Goal: Check status: Check status

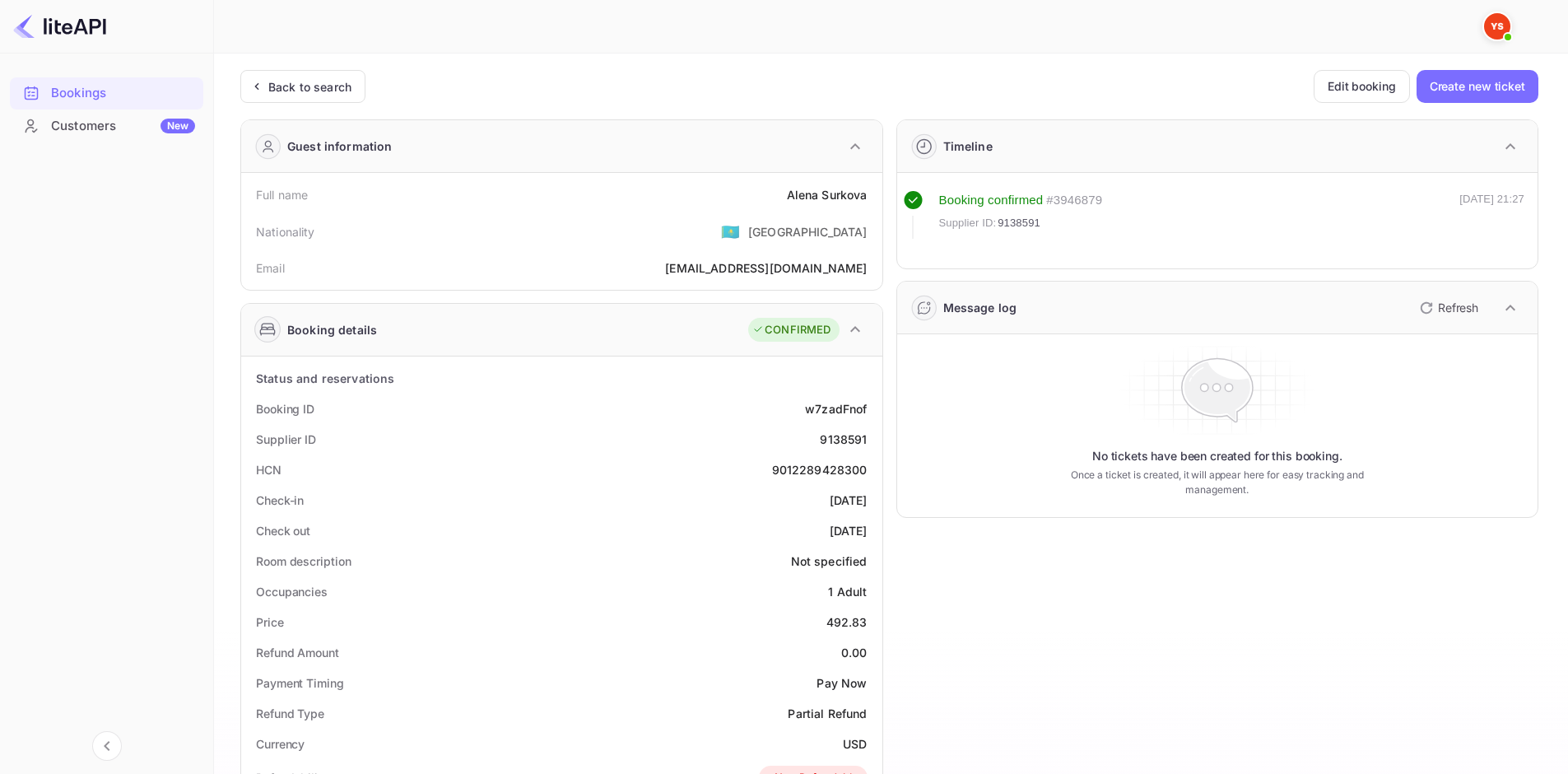
click at [321, 69] on div "Unsaved Changes Ticket Affiliate URL [URL][DOMAIN_NAME] Business partner name N…" at bounding box center [881, 664] width 1334 height 1222
click at [326, 90] on div "Back to search" at bounding box center [310, 87] width 83 height 17
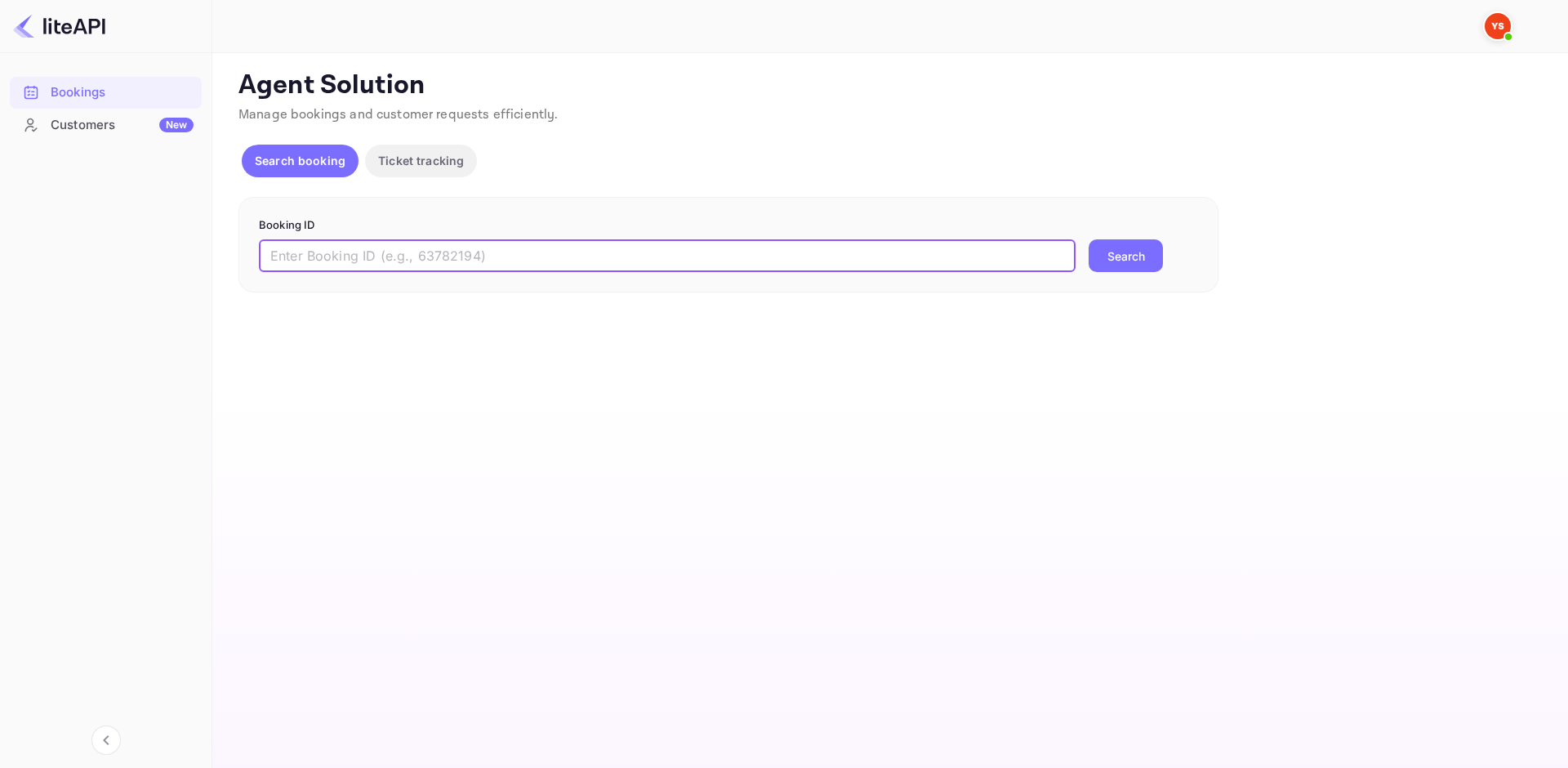
click at [435, 247] on input "text" at bounding box center [667, 256] width 817 height 33
paste input "7876282"
type input "7876282"
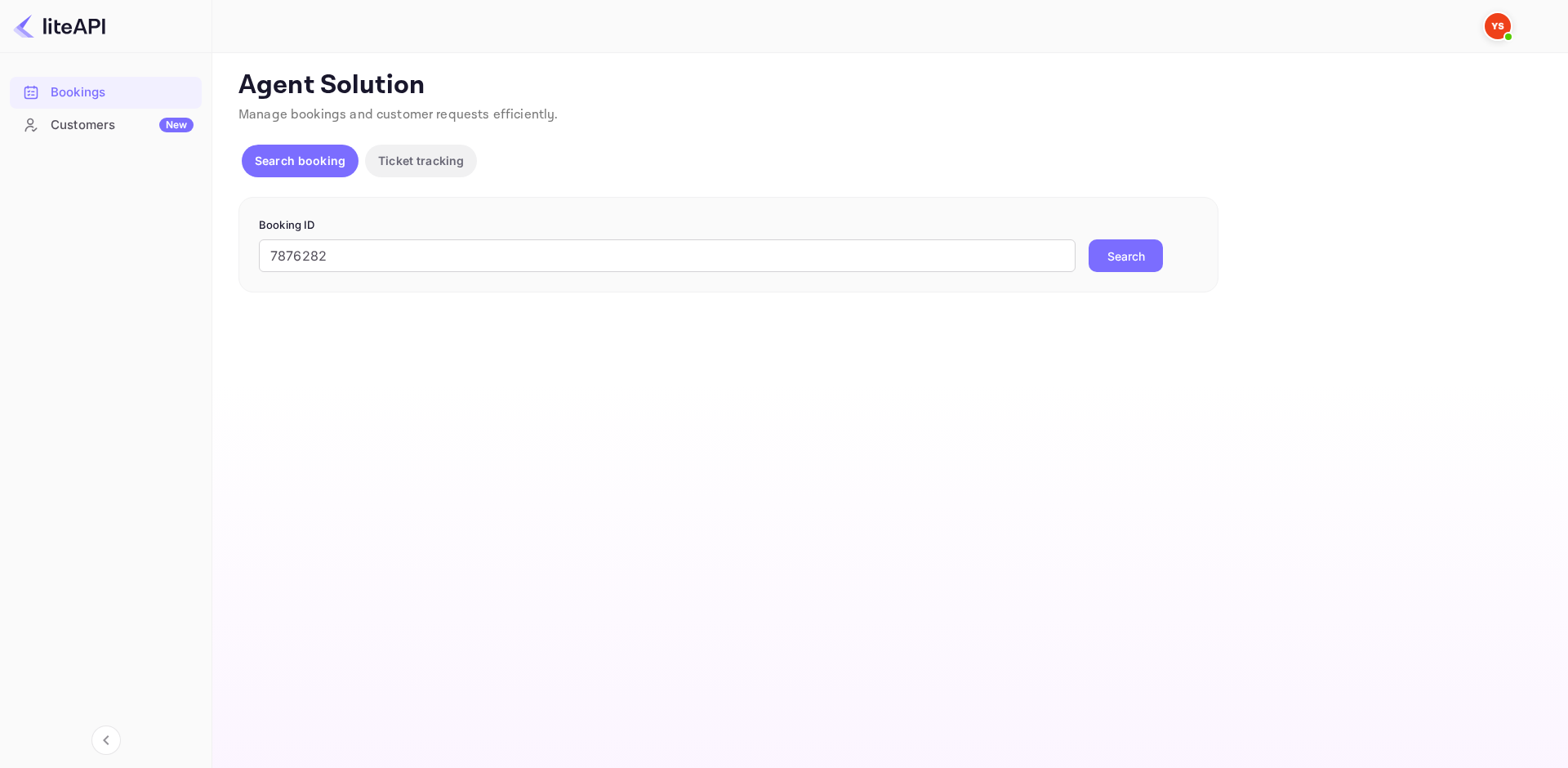
click at [1135, 250] on button "Search" at bounding box center [1126, 256] width 75 height 33
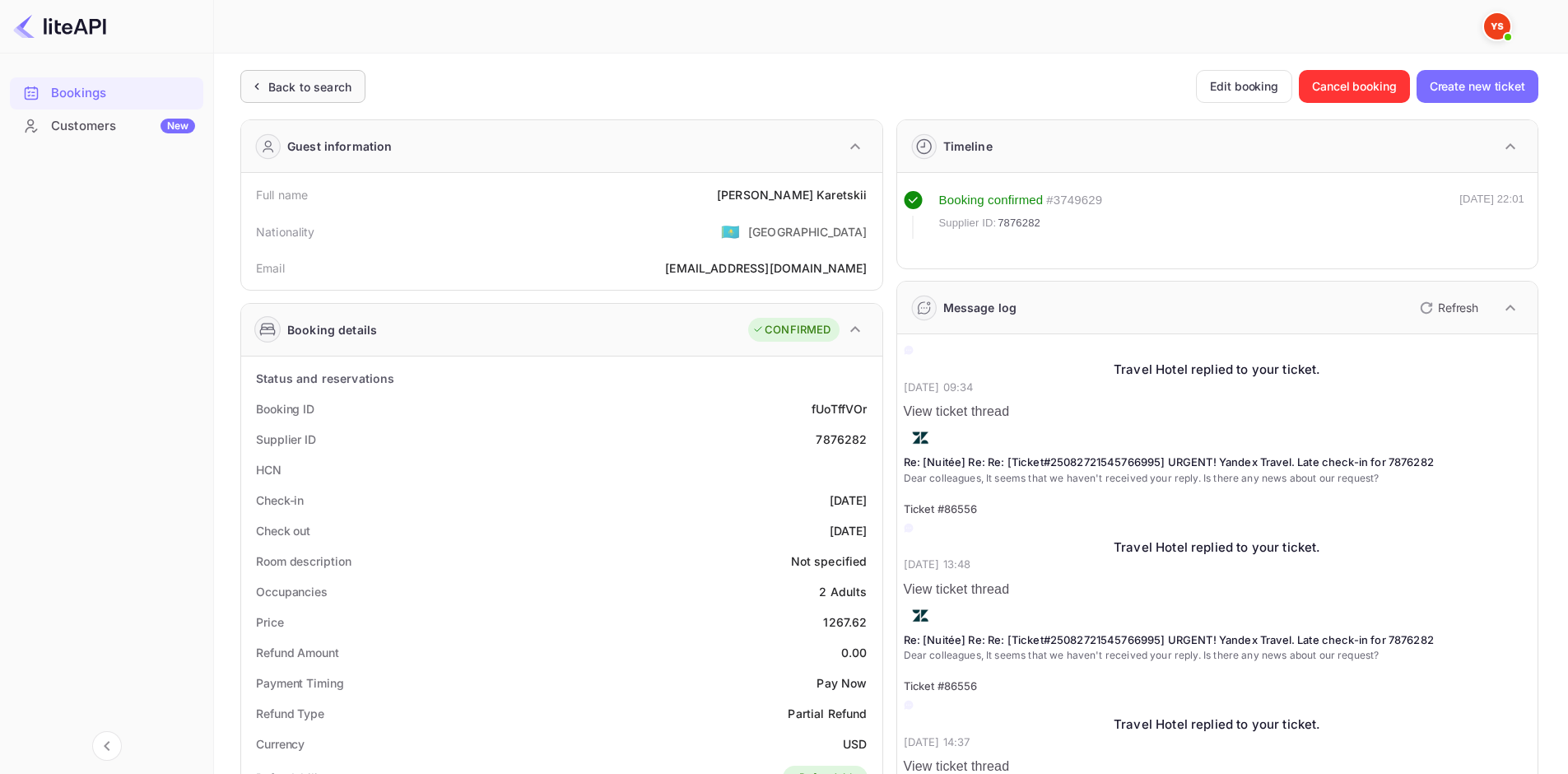
click at [318, 89] on div "Back to search" at bounding box center [310, 87] width 83 height 17
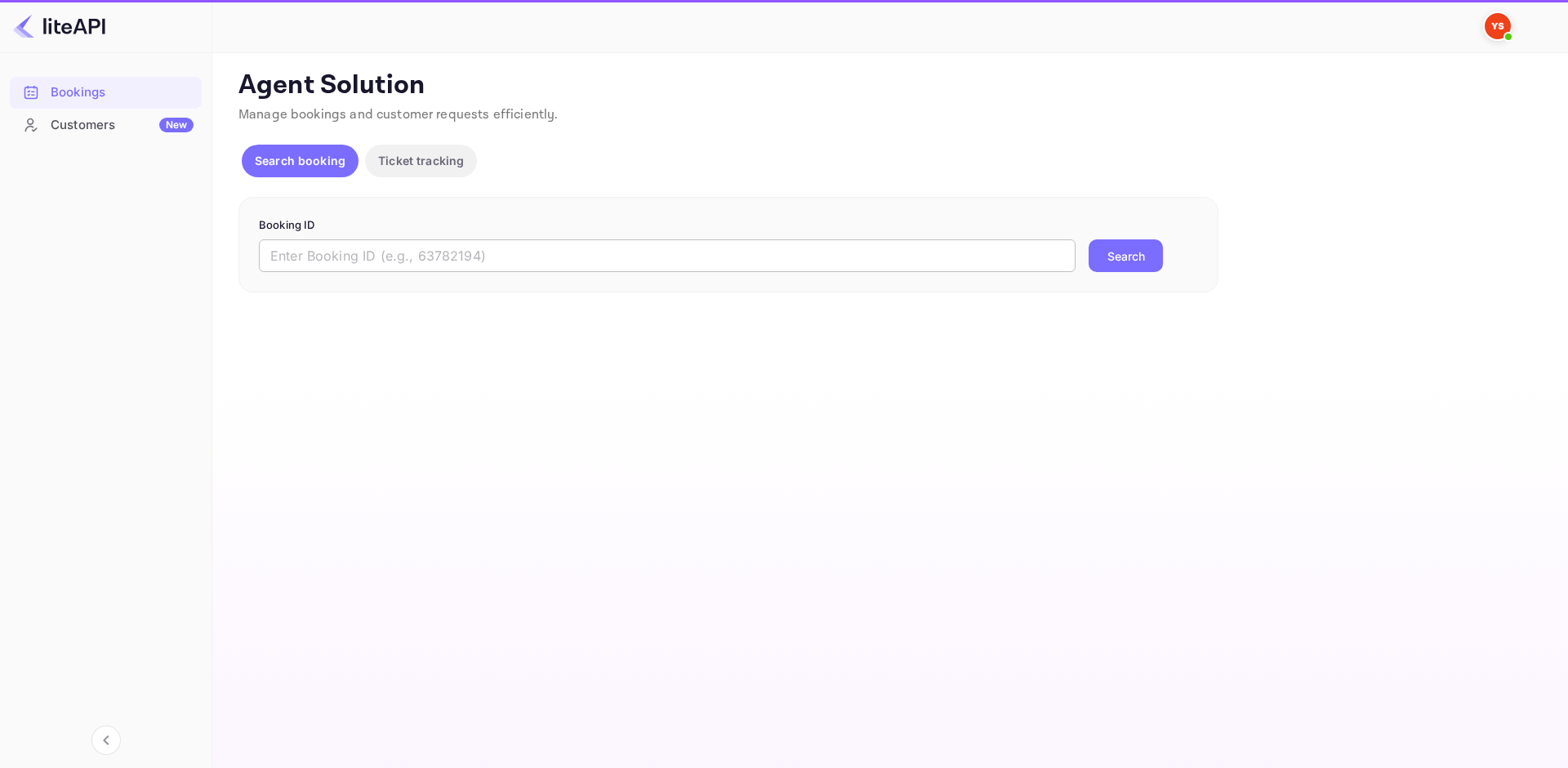
click at [424, 255] on input "text" at bounding box center [667, 256] width 817 height 33
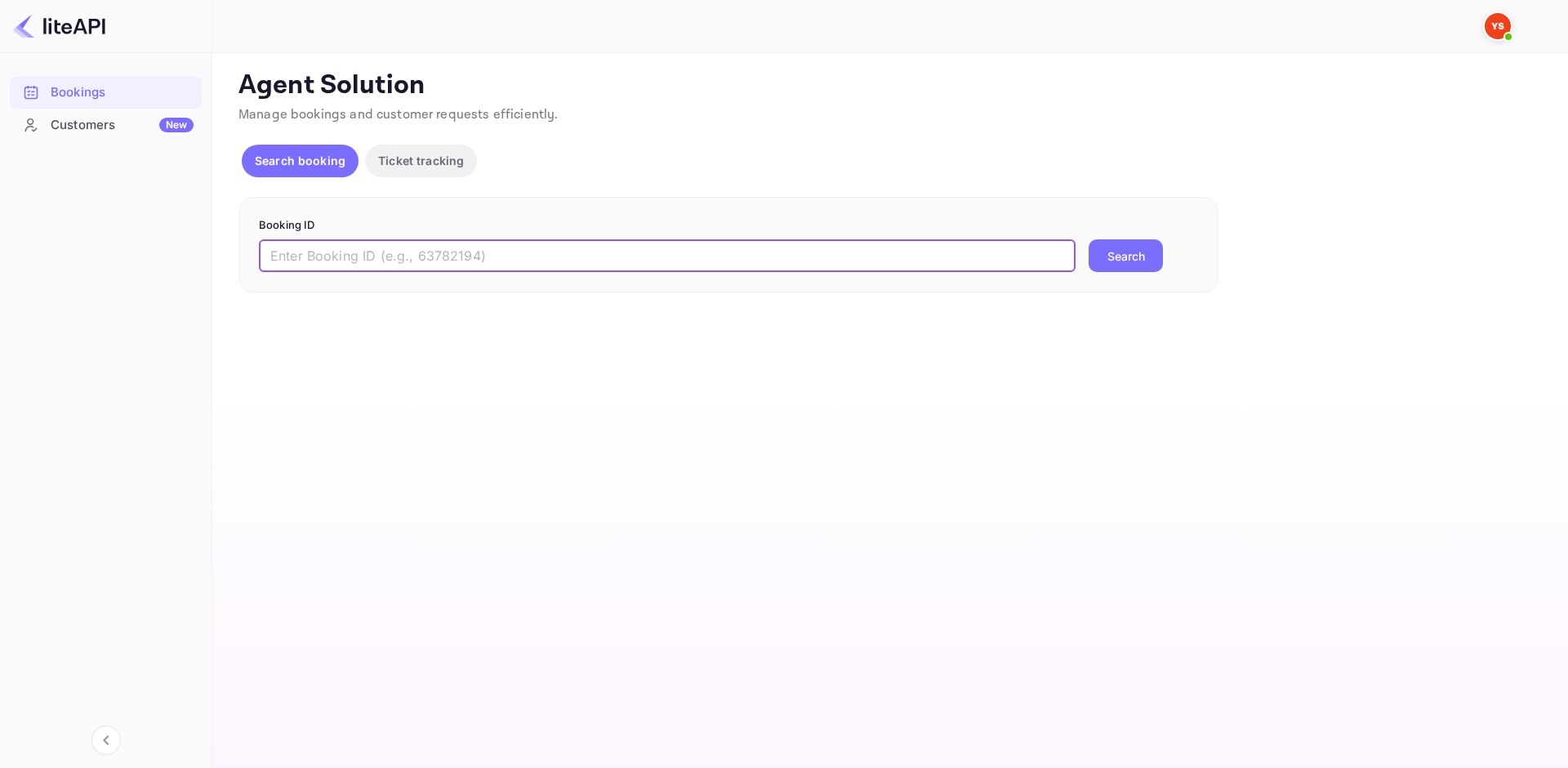
paste input "7876282"
type input "7876282"
click at [1112, 253] on button "Search" at bounding box center [1126, 256] width 75 height 33
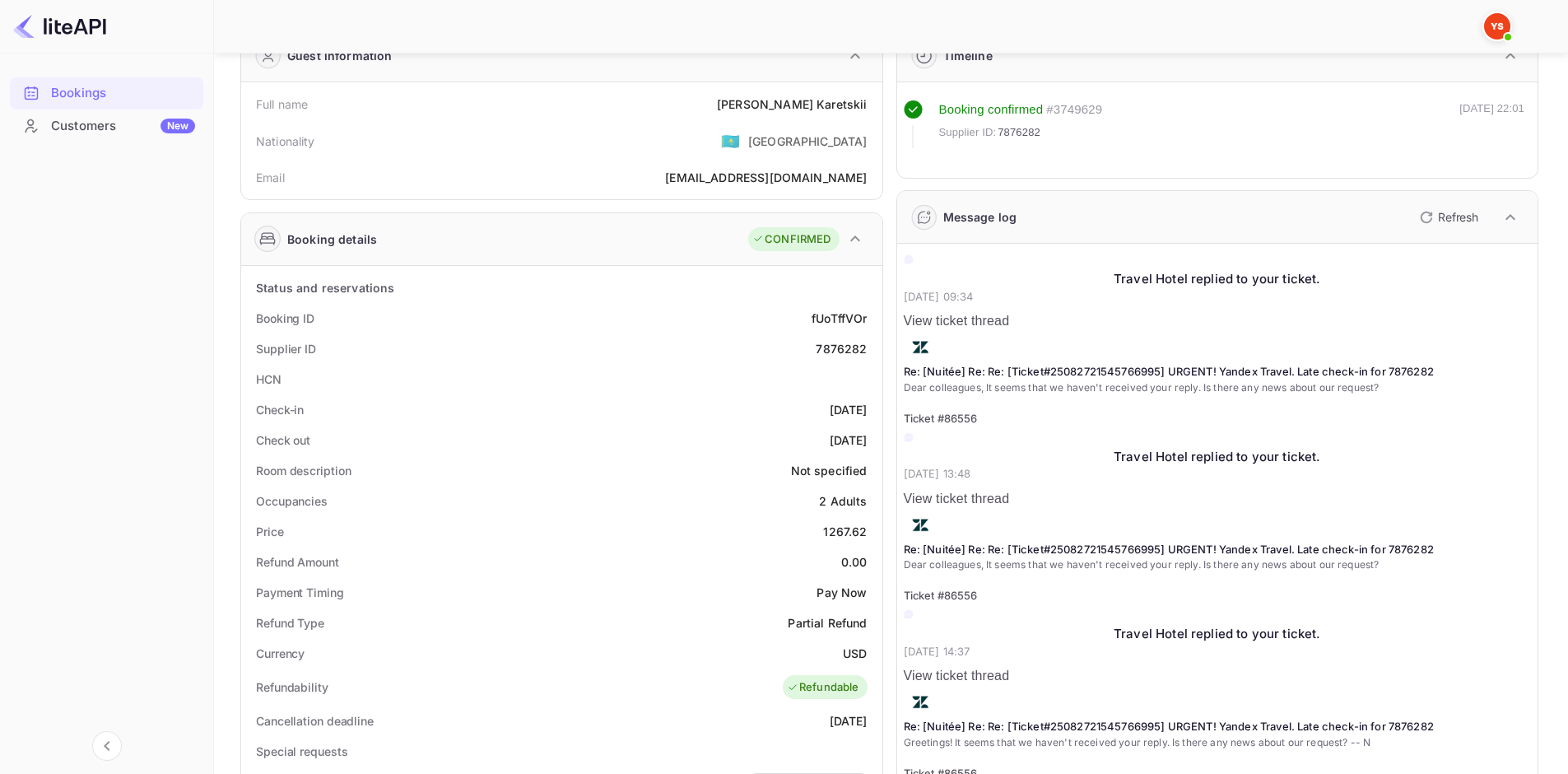
scroll to position [82, 0]
